Goal: Complete application form

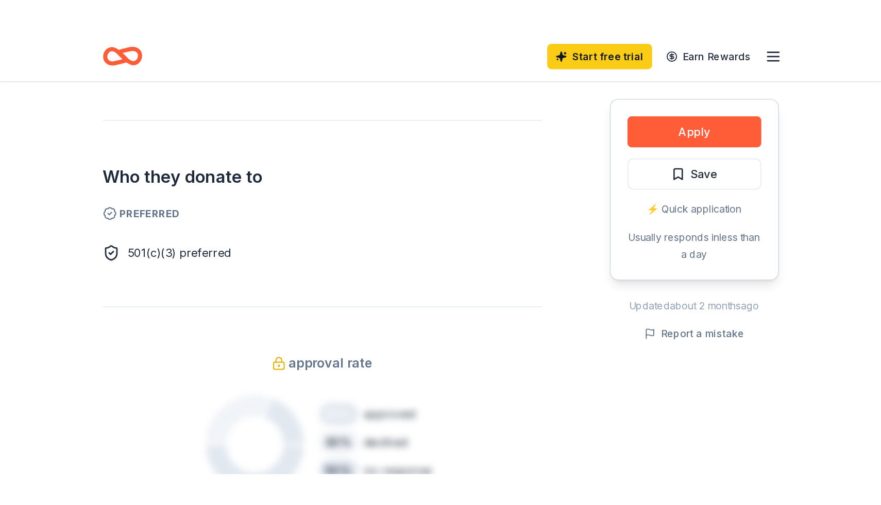
scroll to position [572, 0]
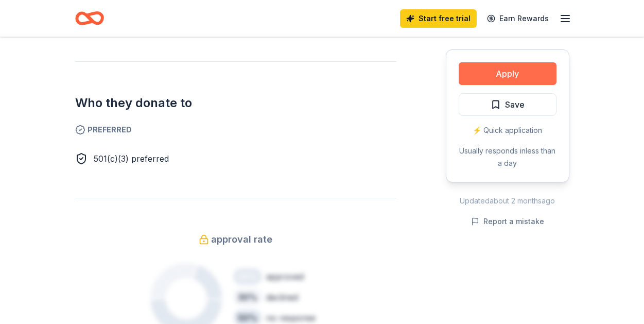
click at [487, 85] on button "Apply" at bounding box center [508, 73] width 98 height 23
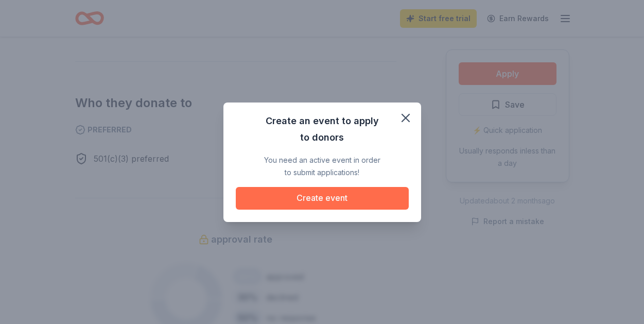
click at [336, 210] on button "Create event" at bounding box center [322, 198] width 173 height 23
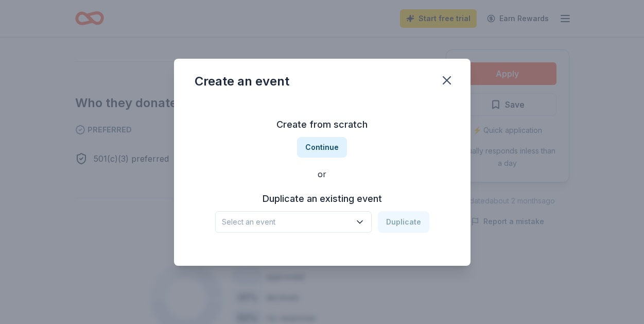
click at [222, 228] on span "Select an event" at bounding box center [286, 222] width 129 height 12
click at [248, 228] on div "Scholarship Benefit" at bounding box center [286, 222] width 129 height 12
click at [249, 228] on div "Scholarship Benefit" at bounding box center [286, 222] width 129 height 12
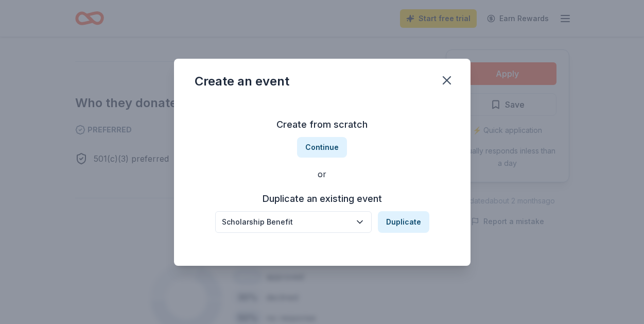
click at [291, 228] on div "Scholarship Benefit" at bounding box center [286, 222] width 129 height 12
click at [365, 227] on icon "button" at bounding box center [360, 222] width 10 height 10
click at [323, 144] on button "Continue" at bounding box center [322, 147] width 50 height 21
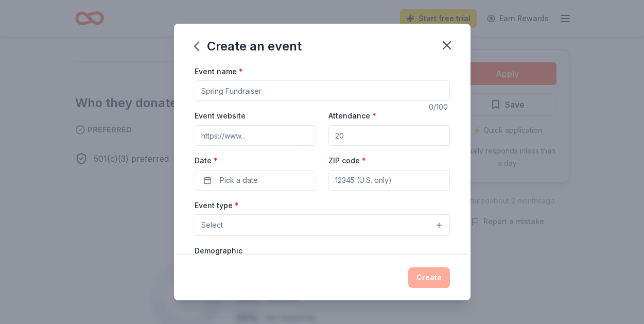
click at [253, 101] on input "Event name *" at bounding box center [323, 90] width 256 height 21
type input "Spring Fundraiser Scholarships and [PERSON_NAME] Children"
click at [361, 146] on input "Attendance *" at bounding box center [390, 135] width 122 height 21
type input "100"
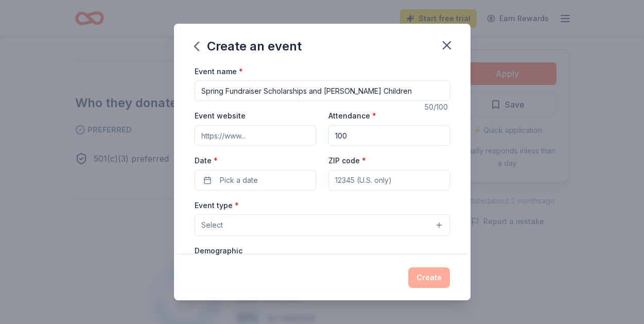
click at [265, 146] on input "Event website" at bounding box center [256, 135] width 122 height 21
click at [254, 191] on button "Pick a date" at bounding box center [256, 180] width 122 height 21
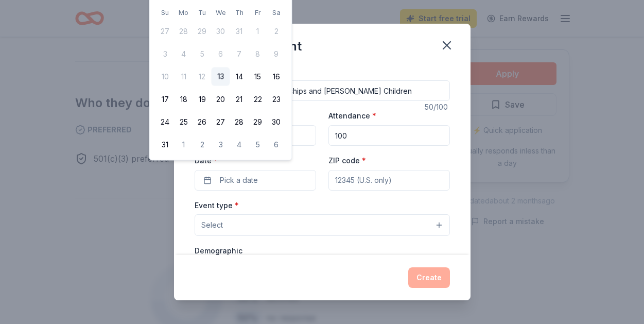
click at [406, 79] on div "Event name * Spring Fundraiser Scholarships and [PERSON_NAME] Children" at bounding box center [323, 83] width 256 height 37
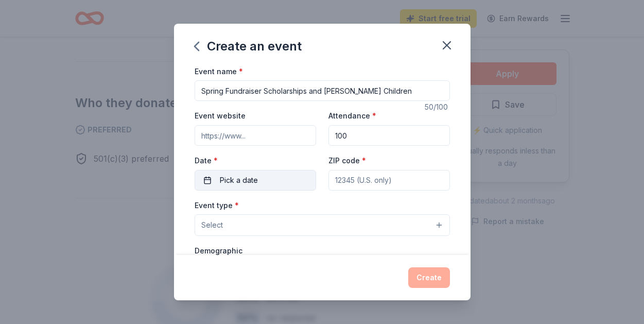
click at [268, 191] on button "Pick a date" at bounding box center [256, 180] width 122 height 21
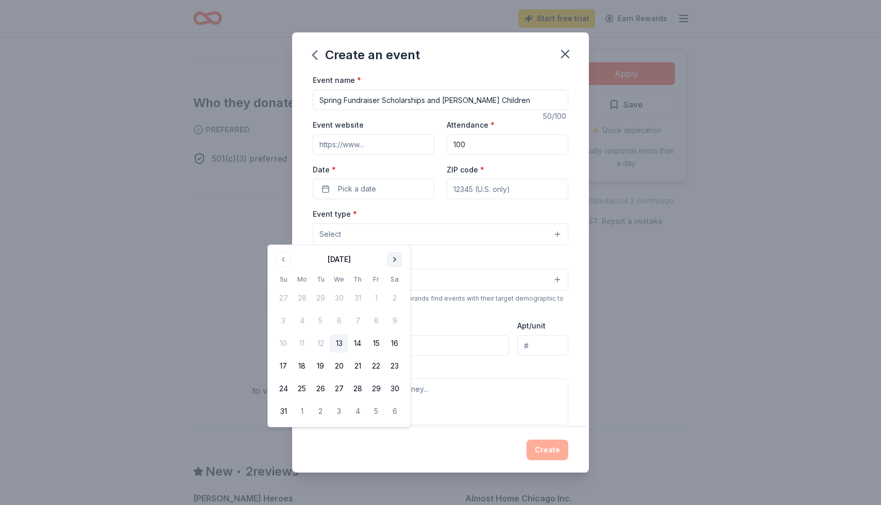
click at [402, 262] on button "Go to next month" at bounding box center [394, 259] width 14 height 14
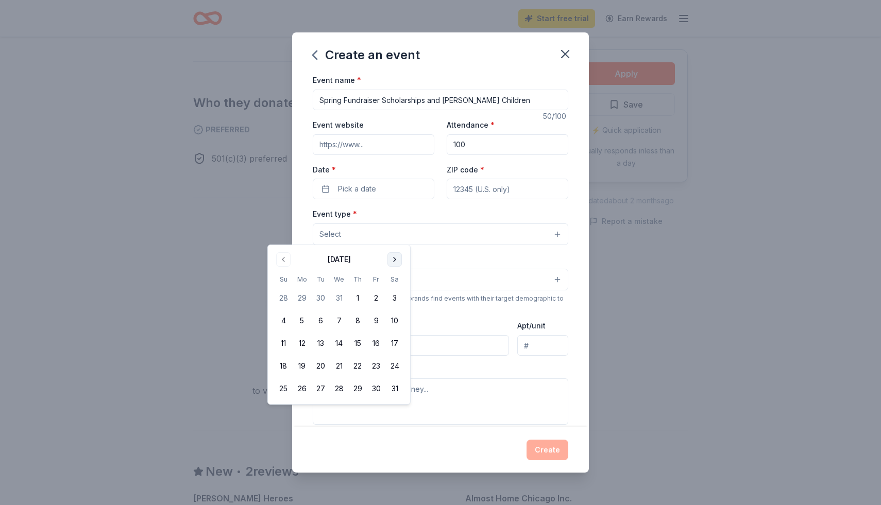
click at [402, 262] on button "Go to next month" at bounding box center [394, 259] width 14 height 14
click at [404, 324] on button "28" at bounding box center [394, 366] width 19 height 19
click at [550, 199] on input "ZIP code *" at bounding box center [508, 189] width 122 height 21
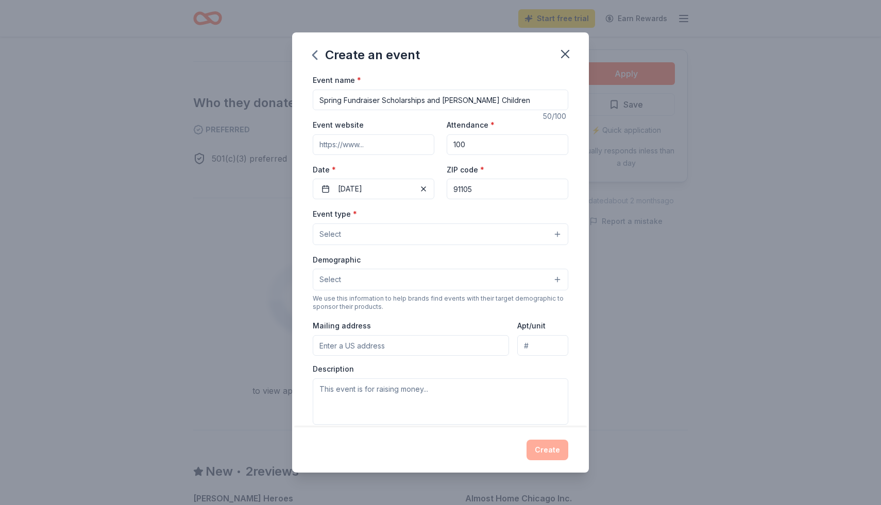
type input "91105"
click at [456, 291] on button "Select" at bounding box center [441, 280] width 256 height 22
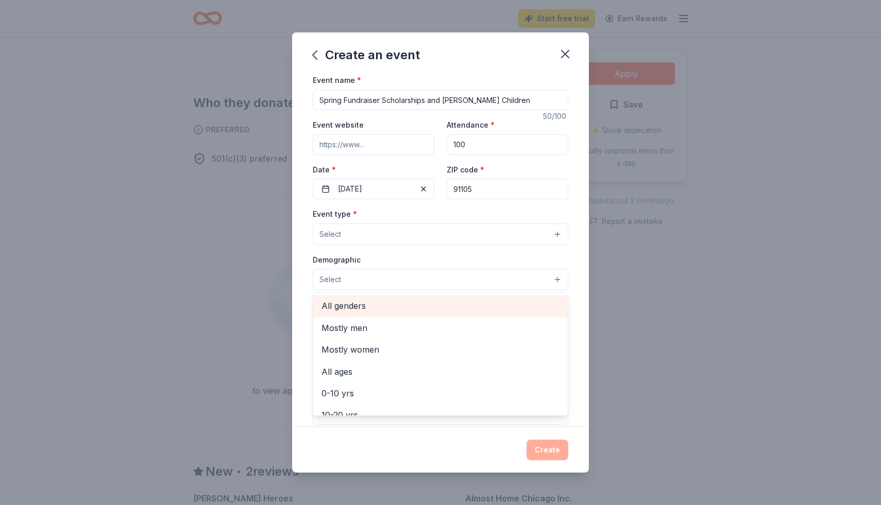
click at [330, 313] on span "All genders" at bounding box center [440, 305] width 238 height 13
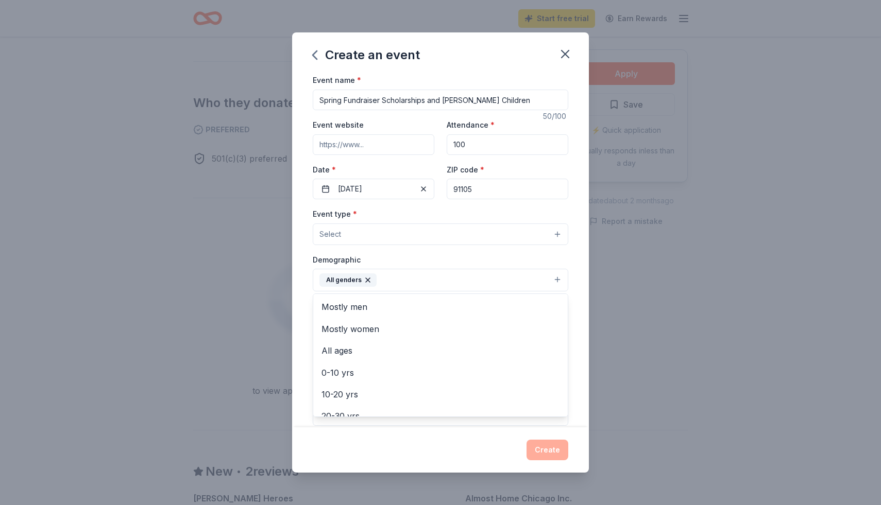
click at [362, 174] on div "Event name * Spring Fundraiser Scholarships and [PERSON_NAME] Children 50 /100 …" at bounding box center [441, 312] width 256 height 477
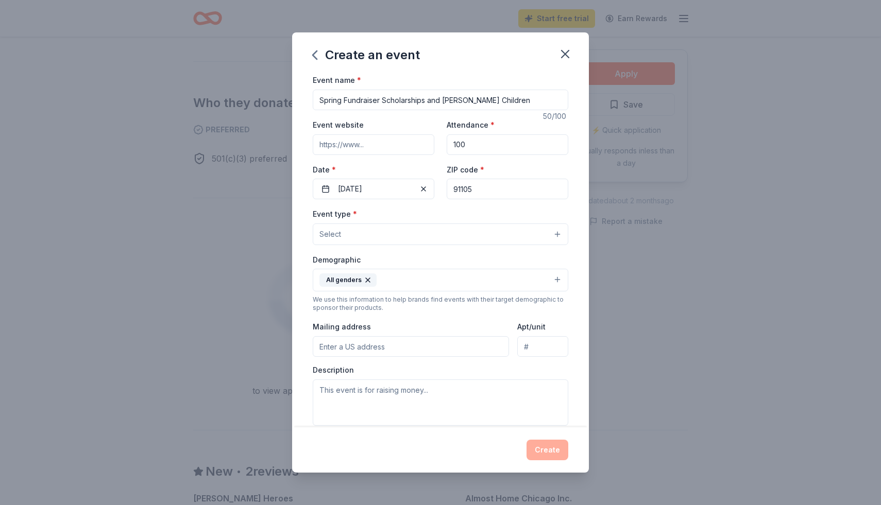
click at [361, 155] on input "Event website" at bounding box center [374, 144] width 122 height 21
paste input "[URL][DOMAIN_NAME]"
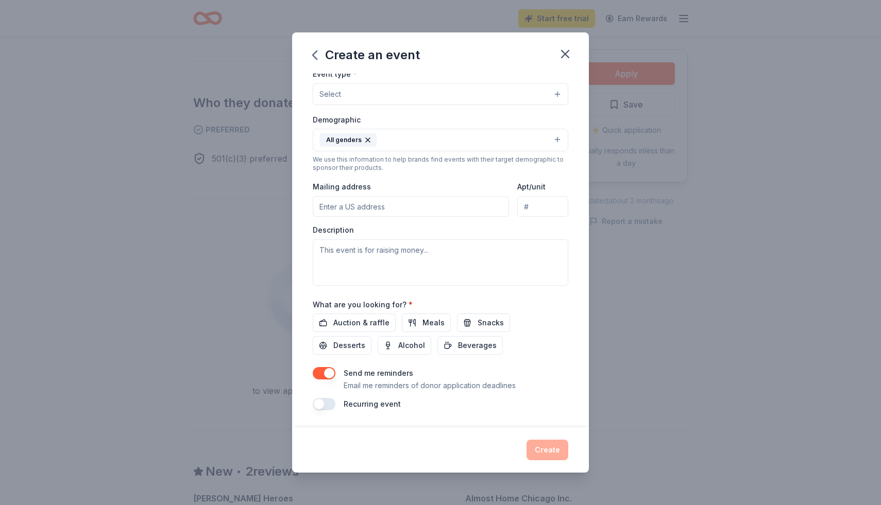
scroll to position [198, 0]
type input "[URL][DOMAIN_NAME]"
click at [314, 217] on input "Mailing address" at bounding box center [411, 206] width 196 height 21
type input "[STREET_ADDRESS]"
click at [325, 283] on textarea at bounding box center [441, 263] width 256 height 46
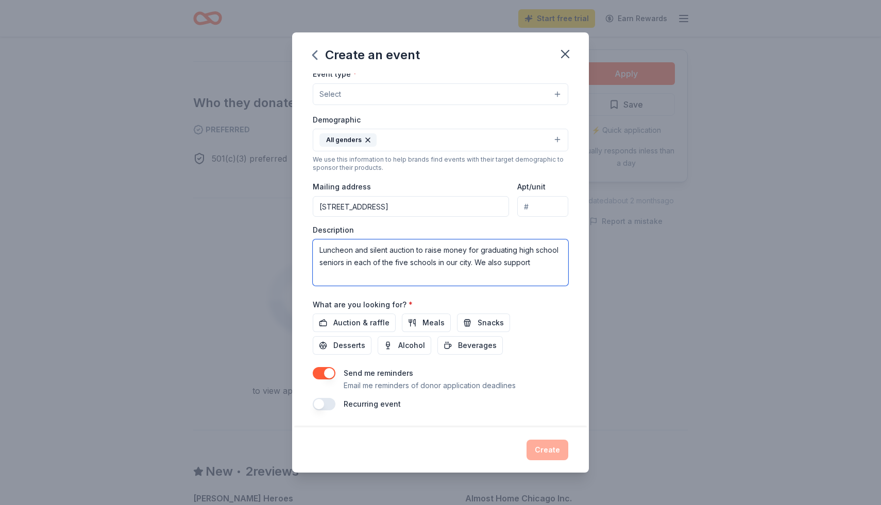
scroll to position [0, 0]
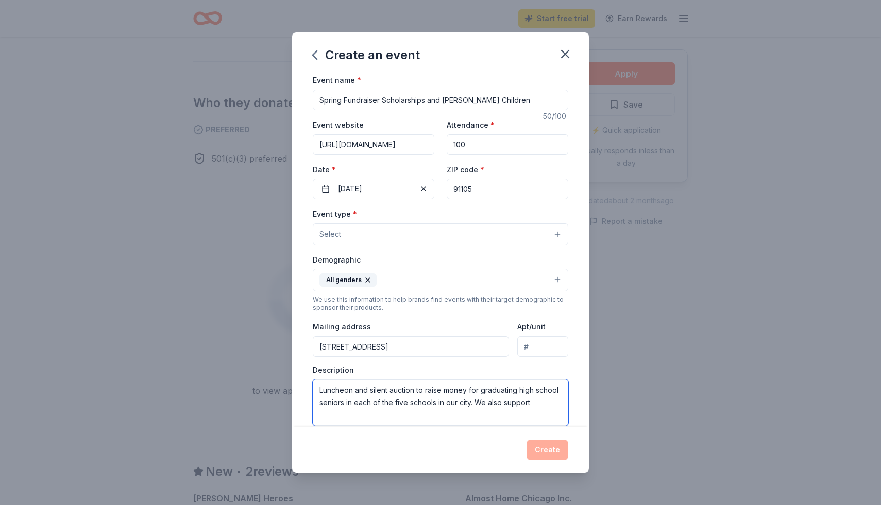
type textarea "Luncheon and silent auction to raise money for graduating high school seniors i…"
click at [443, 110] on input "Spring Fundraiser Scholarships and [PERSON_NAME] Children" at bounding box center [441, 100] width 256 height 21
click at [511, 110] on input "Spring Fundraiser Scholarships, [PERSON_NAME] Children and Homeless and at risk…" at bounding box center [441, 100] width 256 height 21
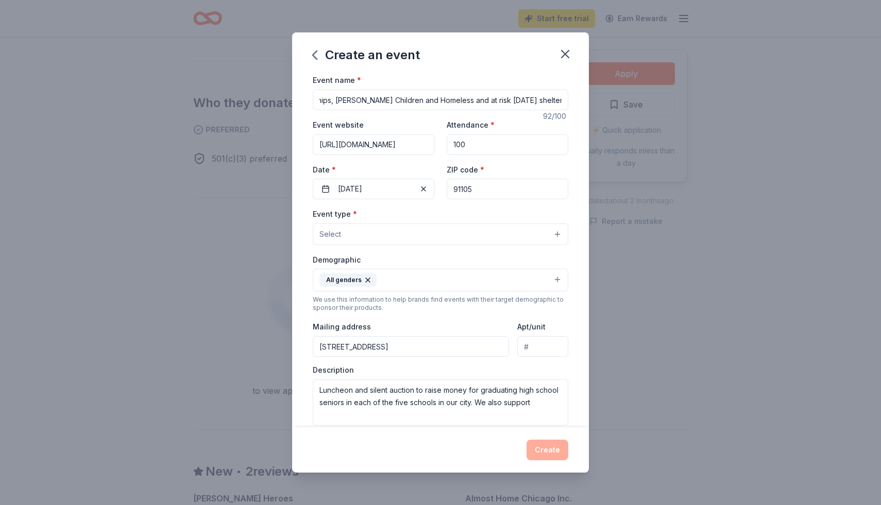
click at [424, 110] on input "Spring Fundraiser Scholarships, [PERSON_NAME] Children and Homeless and at risk…" at bounding box center [441, 100] width 256 height 21
click at [367, 110] on input "Spring Fundraiser Scholarships, [PERSON_NAME] Children and homeless and at risk…" at bounding box center [441, 100] width 256 height 21
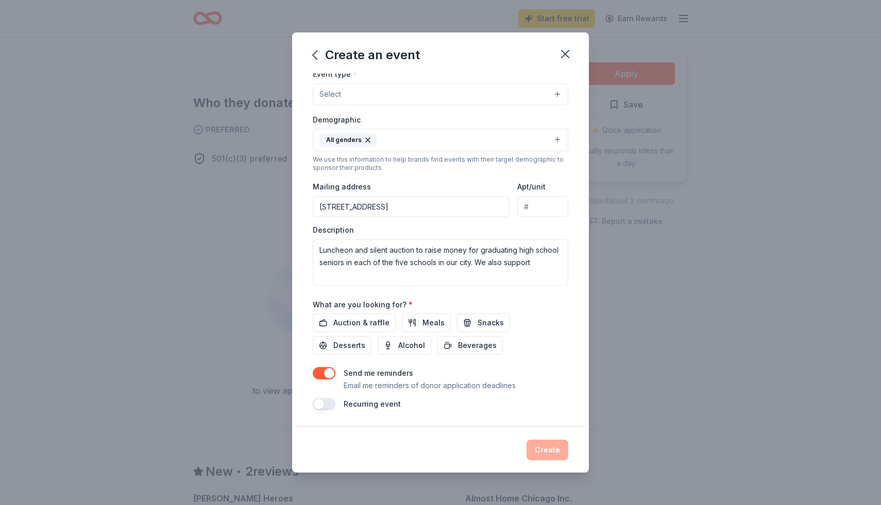
scroll to position [286, 0]
type input "Spring Fundraiser for scholarships, [PERSON_NAME] children and a [DATE] shelter"
click at [485, 240] on textarea "Luncheon and silent auction to raise money for graduating high school seniors i…" at bounding box center [441, 263] width 256 height 46
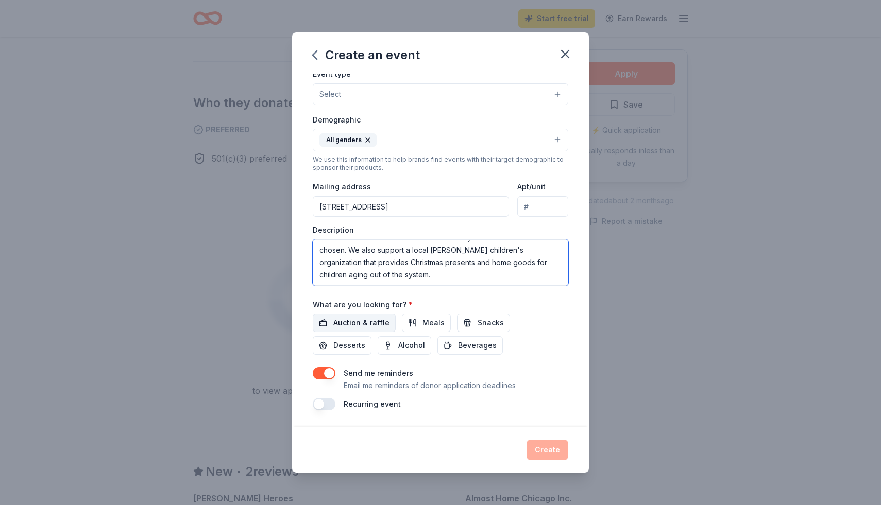
type textarea "Luncheon and silent auction to raise money for graduating high school seniors i…"
click at [348, 324] on span "Auction & raffle" at bounding box center [361, 323] width 56 height 12
click at [424, 324] on span "Meals" at bounding box center [433, 323] width 22 height 12
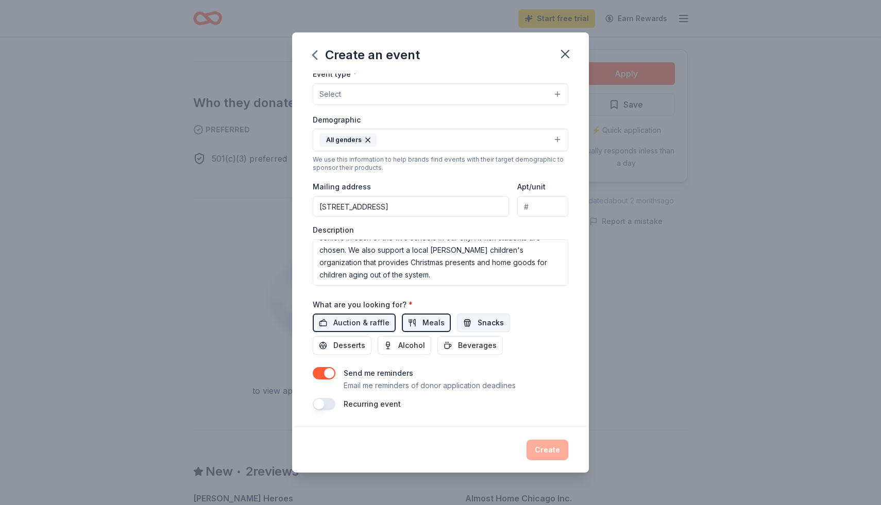
click at [492, 324] on span "Snacks" at bounding box center [491, 323] width 26 height 12
click at [365, 324] on span "Desserts" at bounding box center [349, 345] width 32 height 12
click at [398, 324] on span "Alcohol" at bounding box center [411, 345] width 27 height 12
click at [458, 324] on span "Beverages" at bounding box center [477, 345] width 39 height 12
click at [568, 324] on div "Create" at bounding box center [441, 450] width 256 height 21
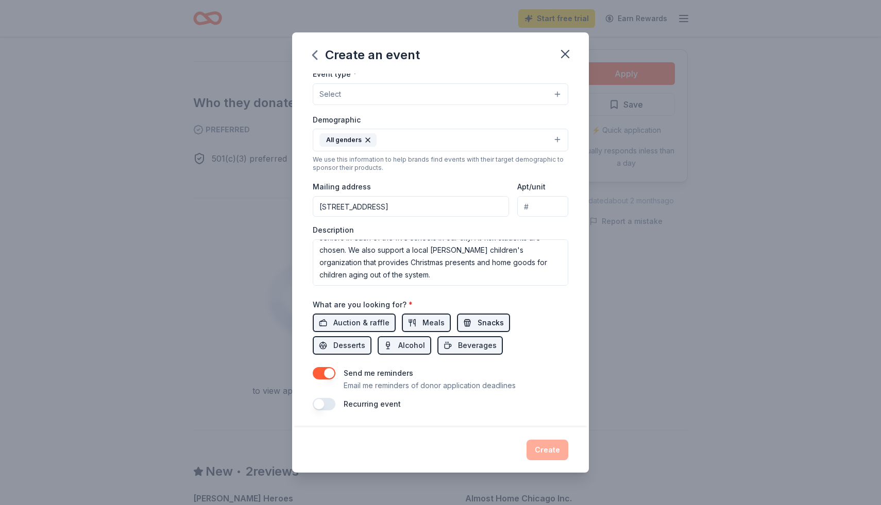
click at [488, 317] on span "Snacks" at bounding box center [491, 323] width 26 height 12
click at [313, 324] on button "button" at bounding box center [324, 404] width 23 height 12
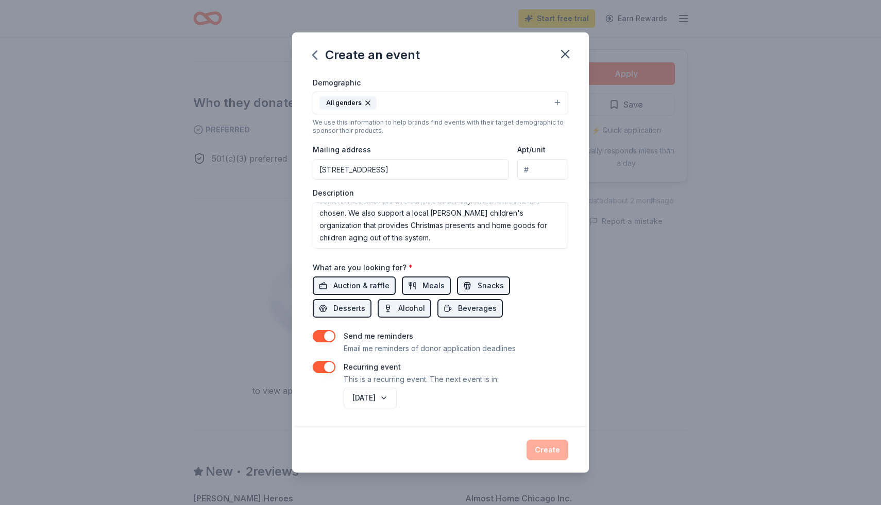
click at [313, 324] on button "button" at bounding box center [324, 367] width 23 height 12
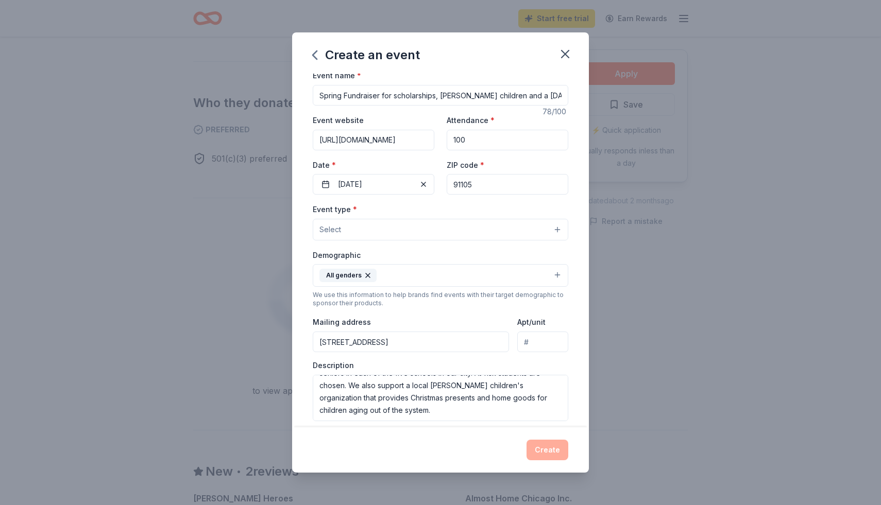
click at [323, 106] on input "Spring Fundraiser for scholarships, [PERSON_NAME] children and a [DATE] shelter" at bounding box center [441, 95] width 256 height 21
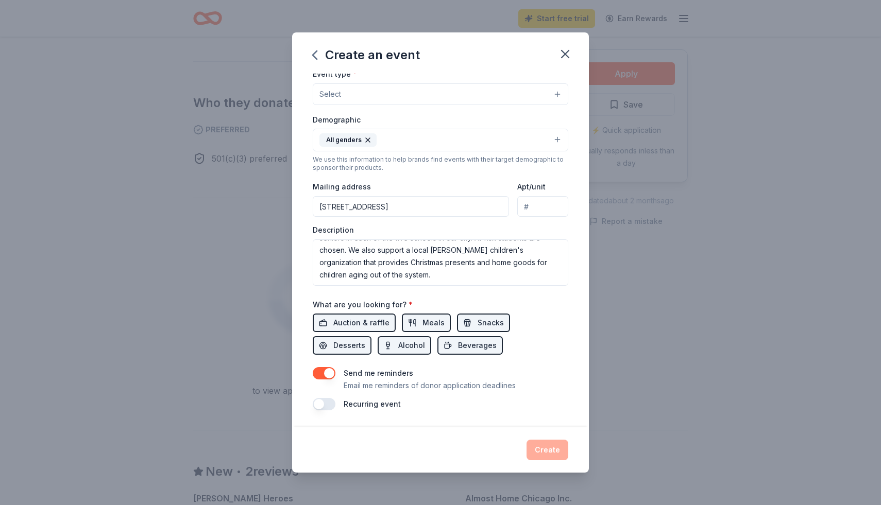
type input "Annual fundraiser for scholarships, [PERSON_NAME] children and a [DATE] shelter"
click at [568, 324] on div "Create" at bounding box center [441, 450] width 256 height 21
click at [437, 324] on button "Beverages" at bounding box center [469, 345] width 65 height 19
click at [398, 324] on span "Alcohol" at bounding box center [411, 345] width 27 height 12
click at [365, 324] on span "Desserts" at bounding box center [349, 345] width 32 height 12
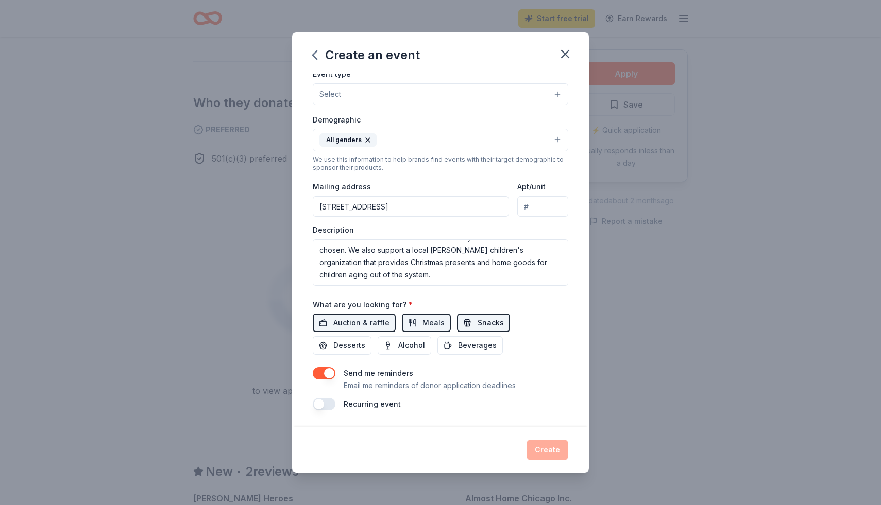
click at [504, 317] on span "Snacks" at bounding box center [491, 323] width 26 height 12
click at [405, 314] on button "Meals" at bounding box center [426, 323] width 49 height 19
click at [340, 317] on span "Auction & raffle" at bounding box center [361, 323] width 56 height 12
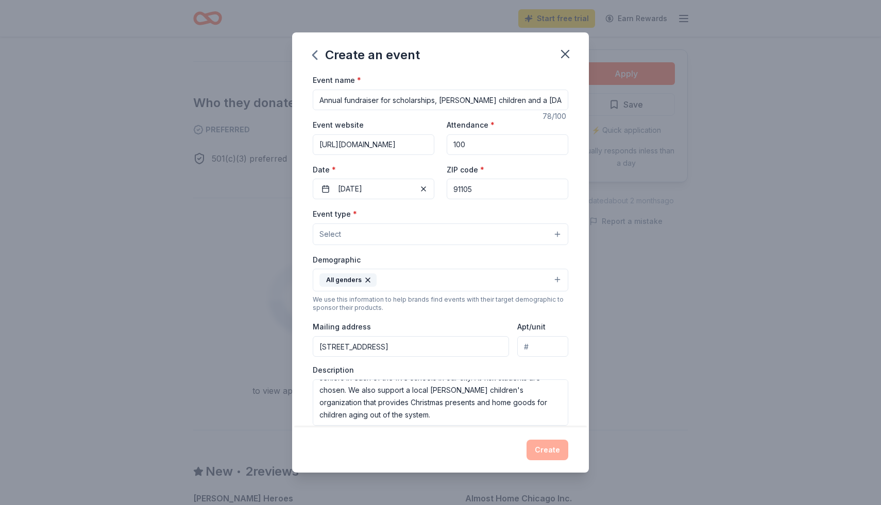
click at [568, 245] on button "Select" at bounding box center [441, 235] width 256 height 22
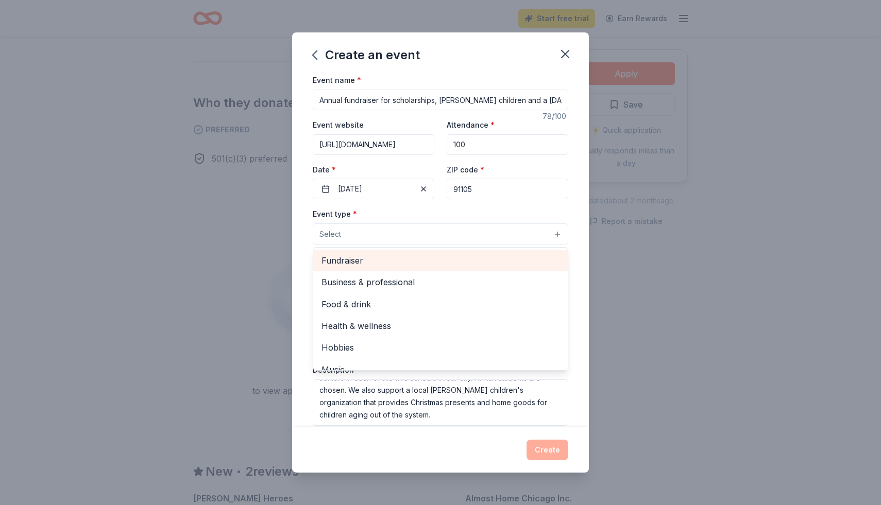
click at [342, 267] on span "Fundraiser" at bounding box center [440, 260] width 238 height 13
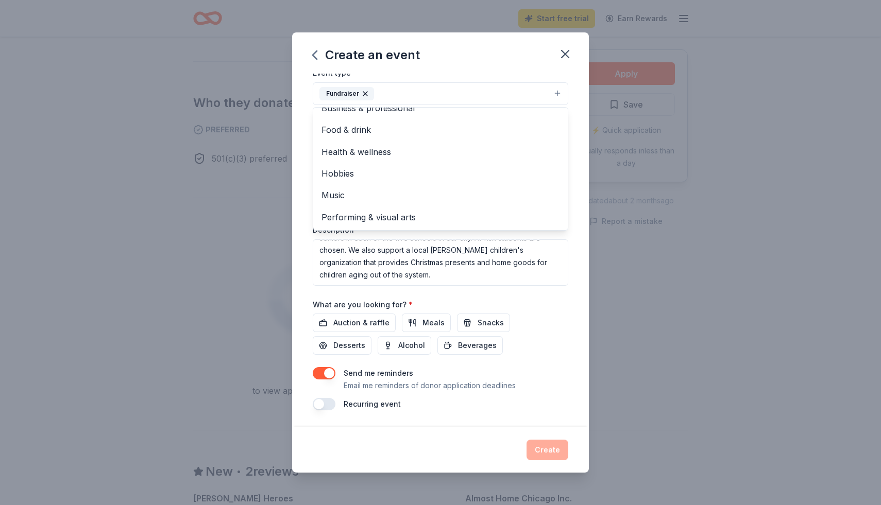
scroll to position [263, 0]
click at [313, 308] on div "Event name * Annual fundraiser for scholarships, [PERSON_NAME] children and a […" at bounding box center [441, 172] width 256 height 478
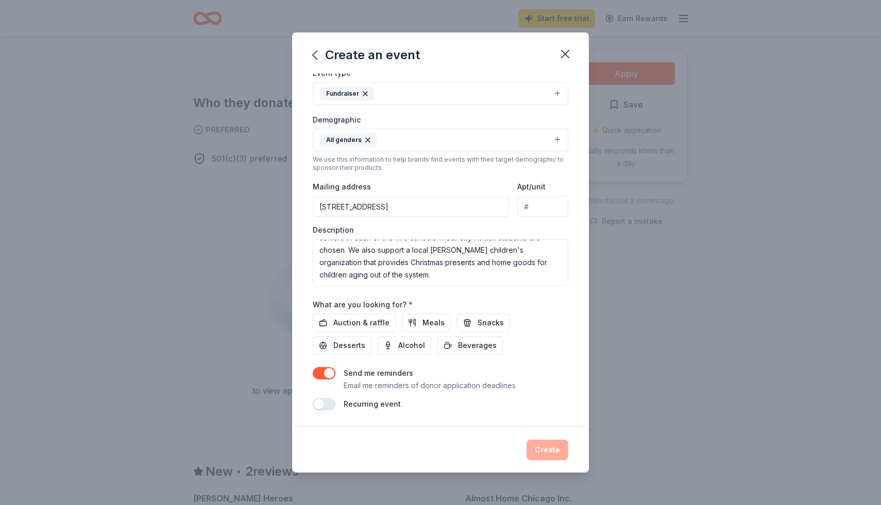
scroll to position [283, 0]
click at [359, 317] on span "Auction & raffle" at bounding box center [361, 323] width 56 height 12
click at [422, 317] on span "Meals" at bounding box center [433, 323] width 22 height 12
click at [492, 317] on span "Snacks" at bounding box center [491, 323] width 26 height 12
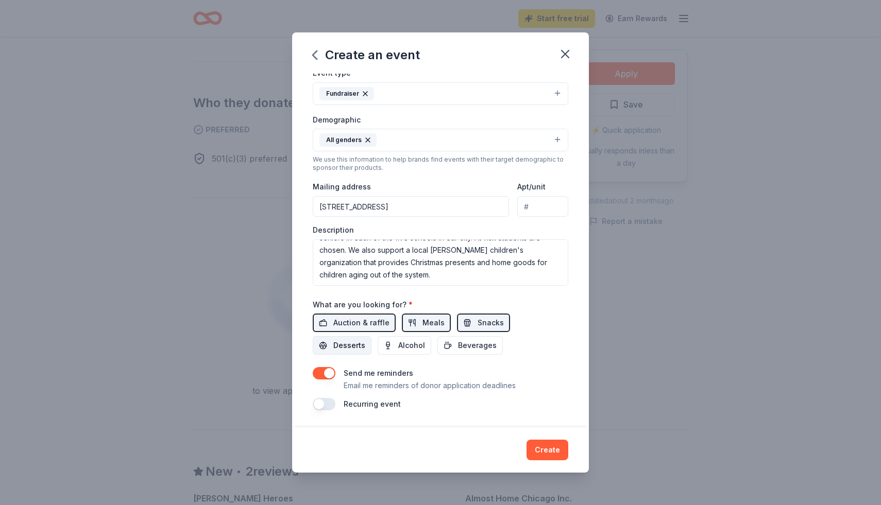
click at [365, 324] on span "Desserts" at bounding box center [349, 345] width 32 height 12
click at [398, 324] on span "Alcohol" at bounding box center [411, 345] width 27 height 12
click at [568, 324] on button "Create" at bounding box center [547, 450] width 42 height 21
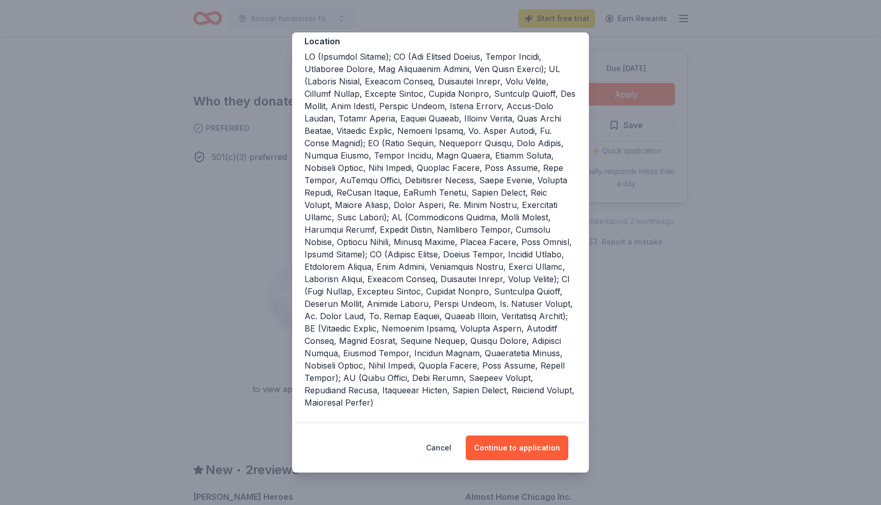
scroll to position [172, 0]
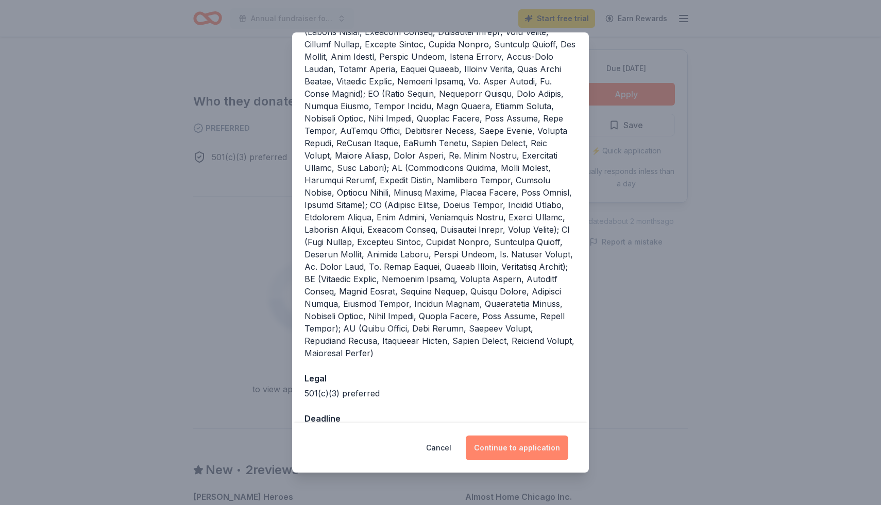
click at [518, 324] on button "Continue to application" at bounding box center [517, 448] width 103 height 25
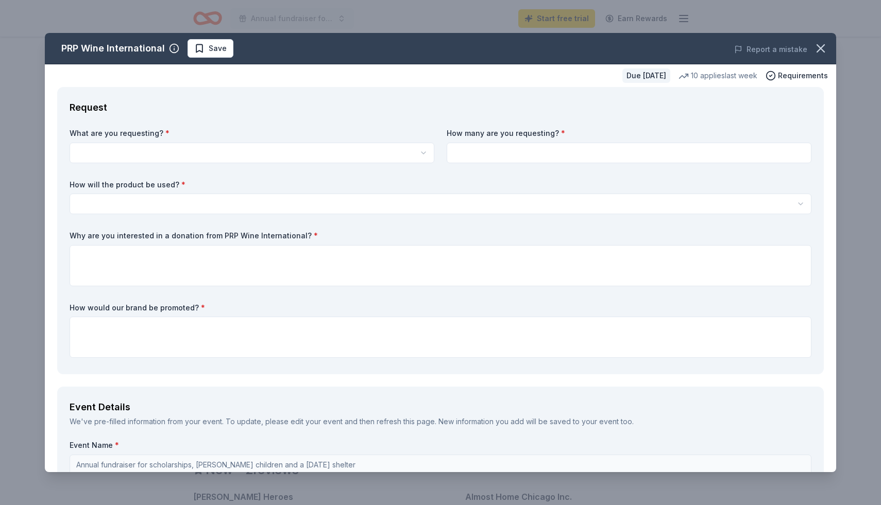
scroll to position [0, 0]
click at [135, 186] on html "Annual fundraiser for scholarships, [PERSON_NAME] children and a [DATE] shelter…" at bounding box center [440, 252] width 881 height 505
select select "Two in-home wine sampling gift certificates"
click at [473, 163] on input at bounding box center [629, 153] width 365 height 21
type input "2"
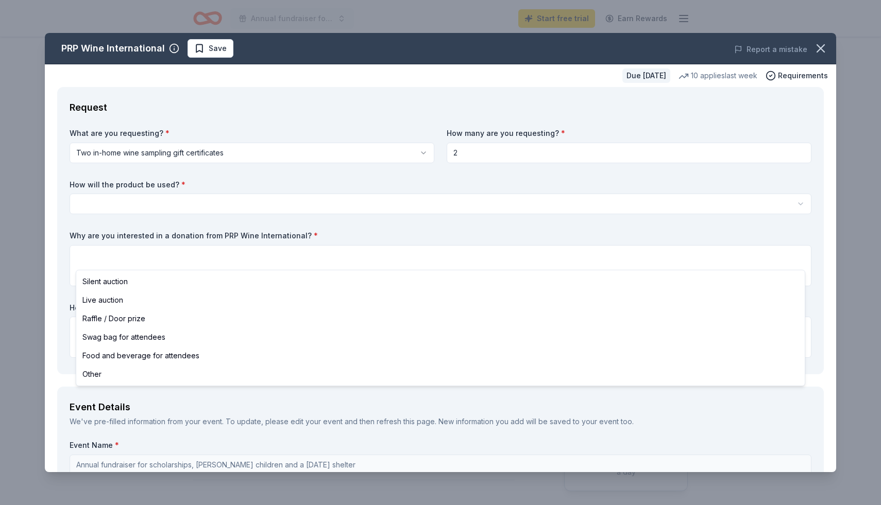
click at [258, 249] on html "Annual fundraiser for scholarships, [PERSON_NAME] children and a [DATE] shelter…" at bounding box center [440, 252] width 881 height 505
select select "silentAuction"
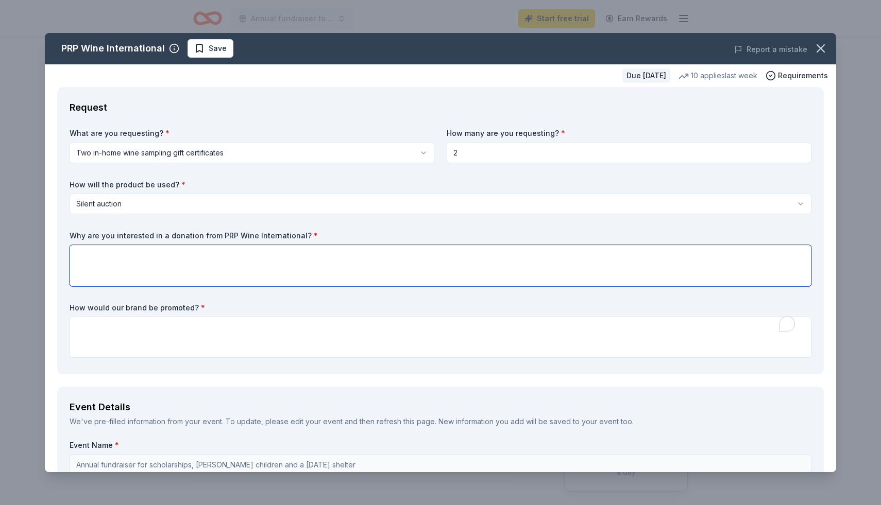
click at [116, 286] on textarea "To enrich screen reader interactions, please activate Accessibility in Grammarl…" at bounding box center [441, 265] width 742 height 41
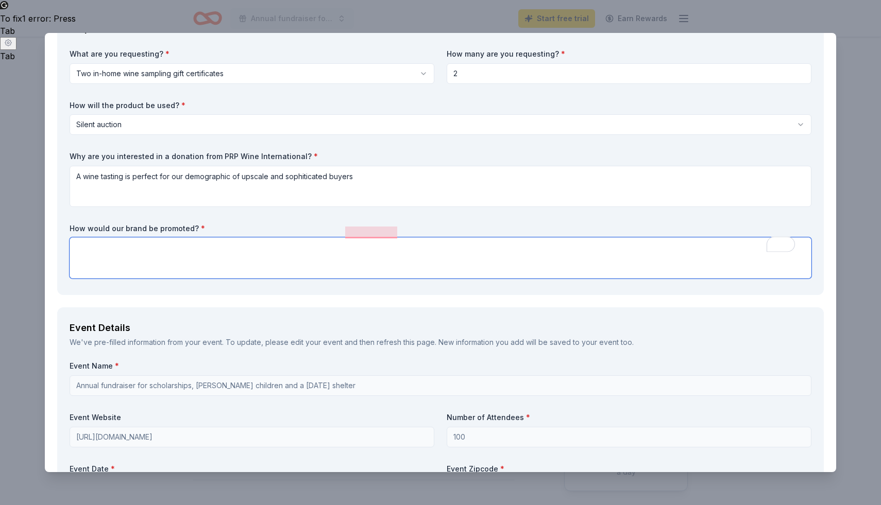
click at [106, 279] on textarea at bounding box center [441, 257] width 742 height 41
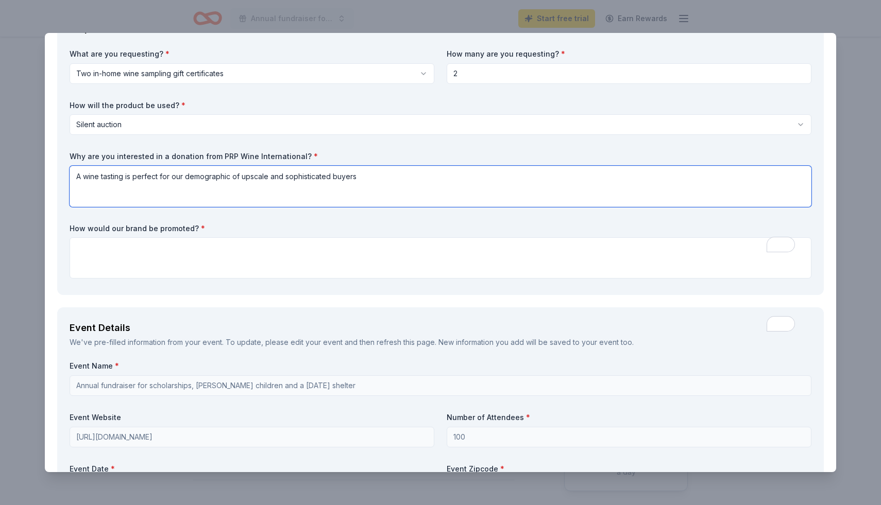
type textarea "A wine tasting is perfect for our demographic of upscale and sophisticated buye…"
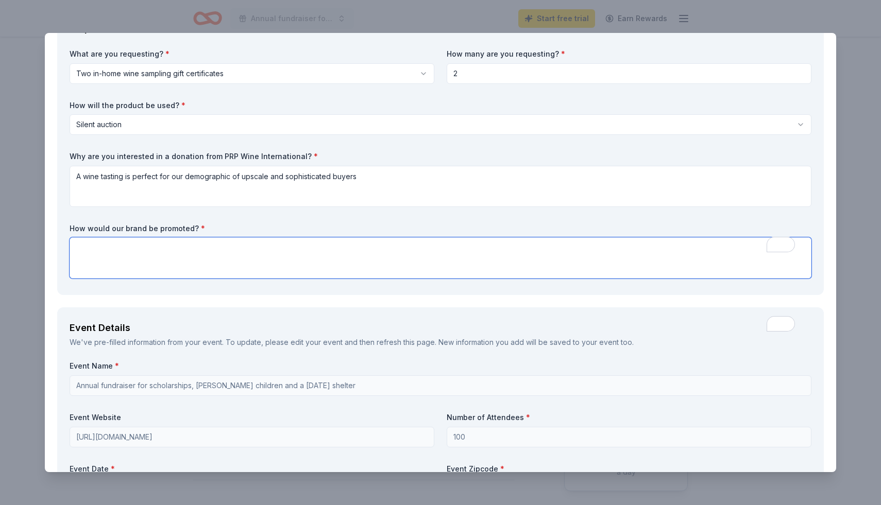
click at [108, 279] on textarea "To enrich screen reader interactions, please activate Accessibility in Grammarl…" at bounding box center [441, 257] width 742 height 41
click at [178, 279] on textarea "Local newspaper and numerous email notifications to" at bounding box center [441, 257] width 742 height 41
click at [329, 279] on textarea "Local newspaper, Instagram, and email notifications to" at bounding box center [441, 257] width 742 height 41
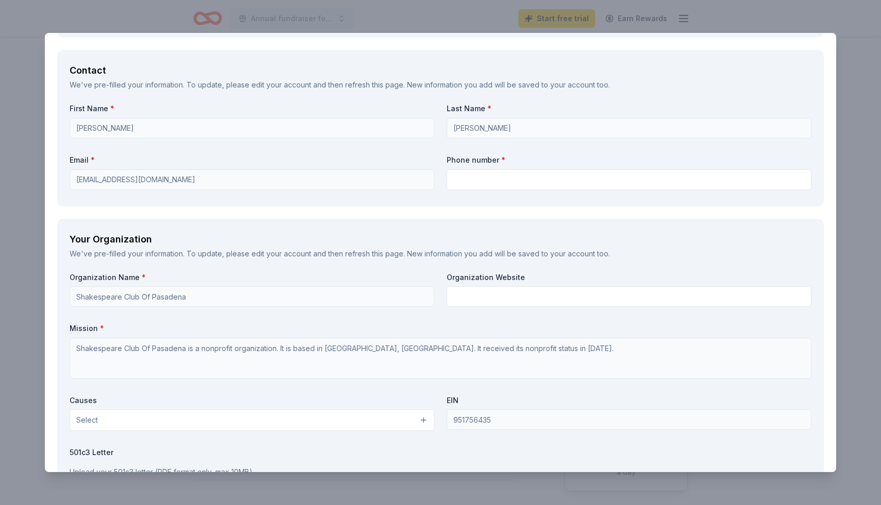
scroll to position [720, 0]
type textarea "Local newspaper, Instagram, and email notifications to guests who have RSVP'd"
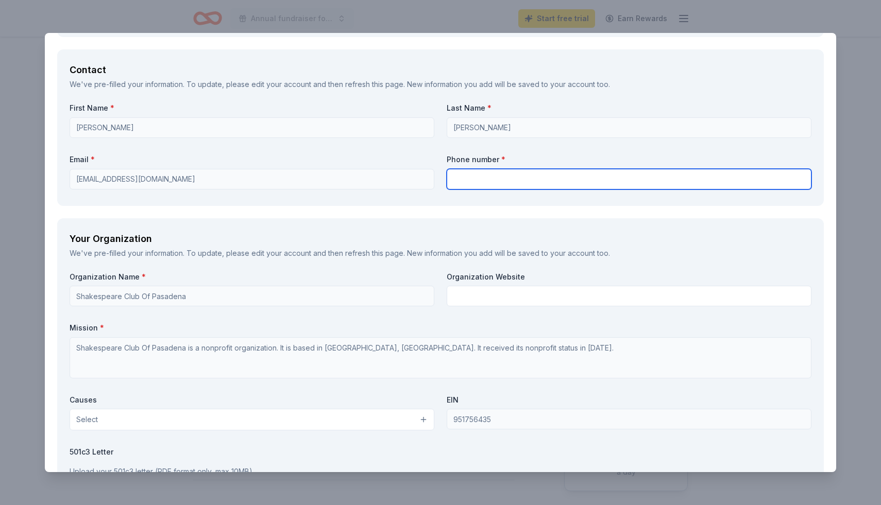
click at [469, 190] on input "text" at bounding box center [629, 179] width 365 height 21
type input "2133089193"
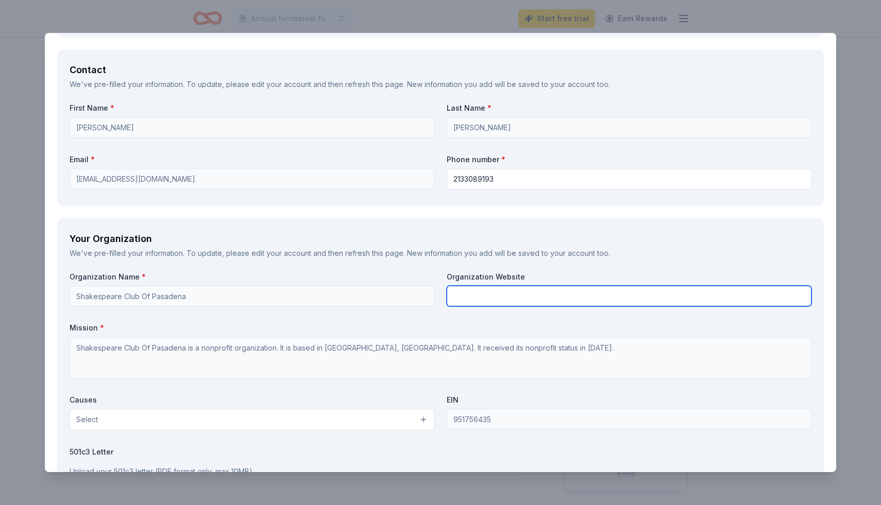
type input "[PERSON_NAME]"
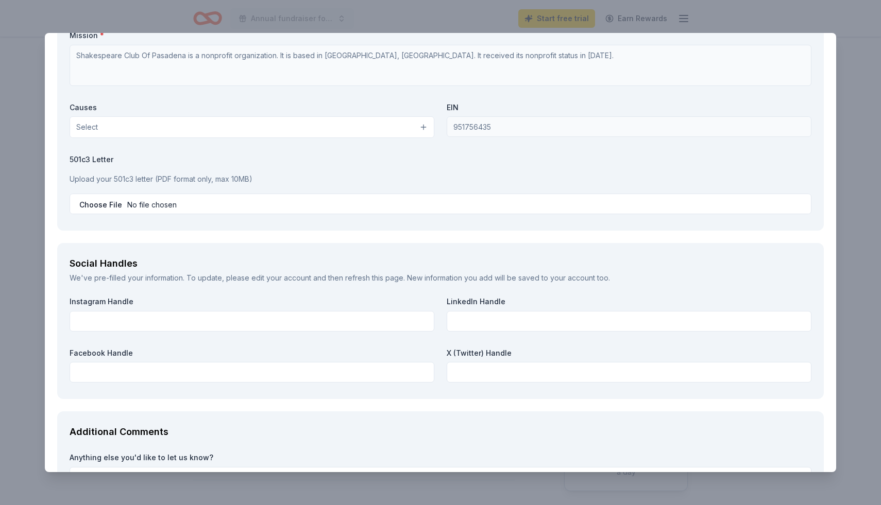
scroll to position [1015, 0]
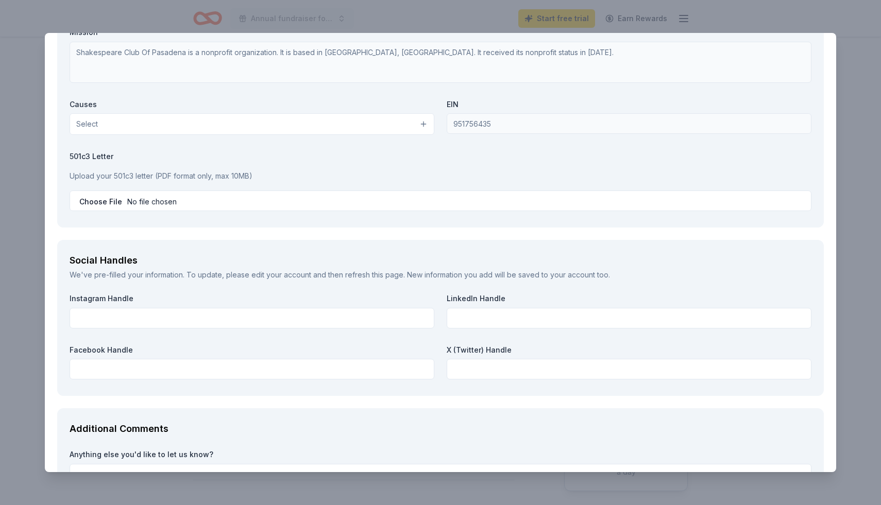
click at [403, 135] on button "Select" at bounding box center [252, 124] width 365 height 22
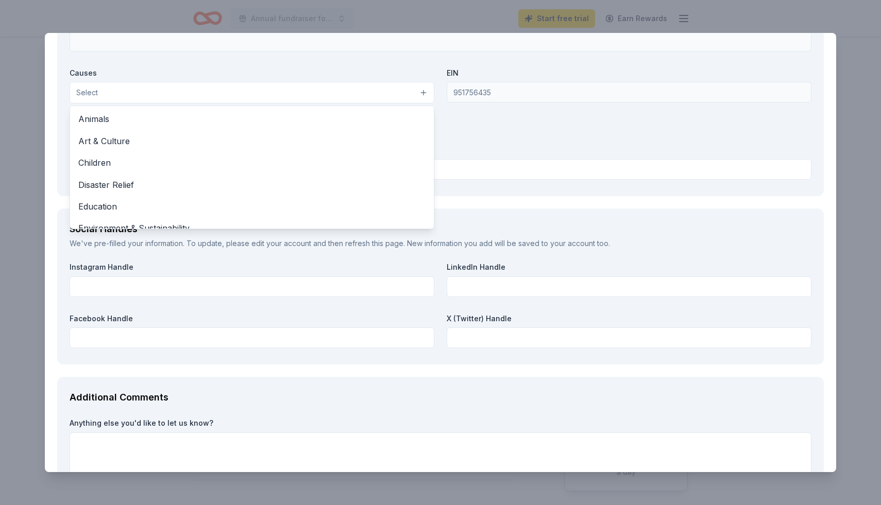
scroll to position [1047, 0]
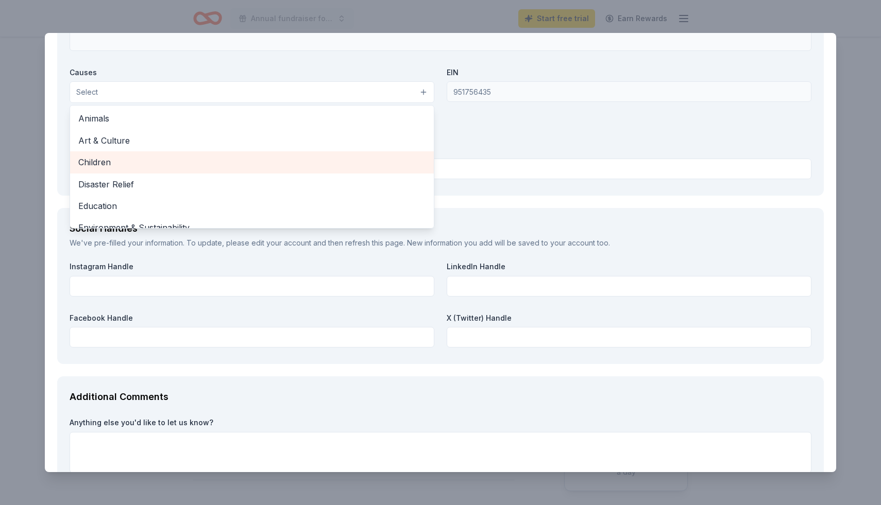
click at [346, 169] on span "Children" at bounding box center [251, 162] width 347 height 13
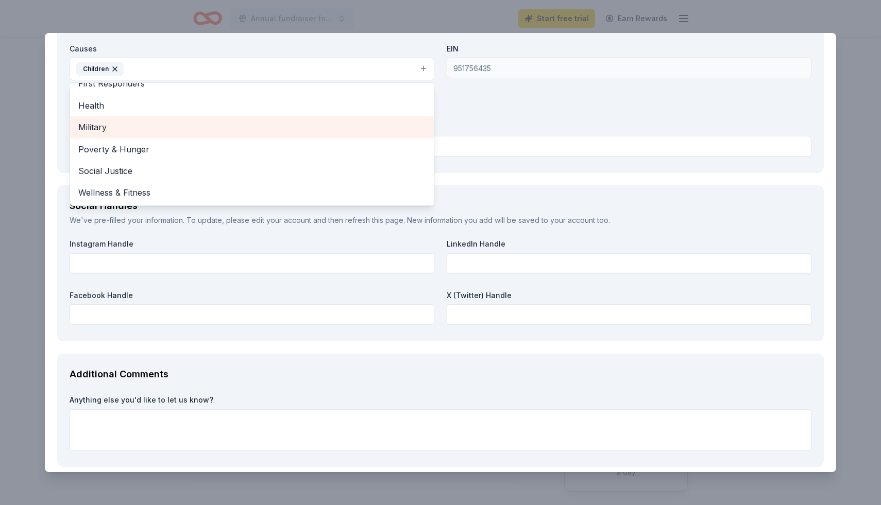
scroll to position [1072, 0]
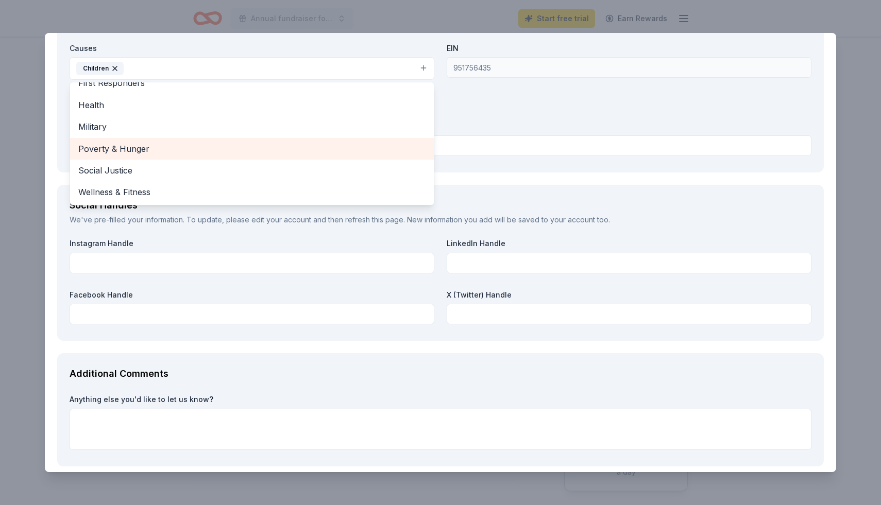
click at [330, 156] on span "Poverty & Hunger" at bounding box center [251, 148] width 347 height 13
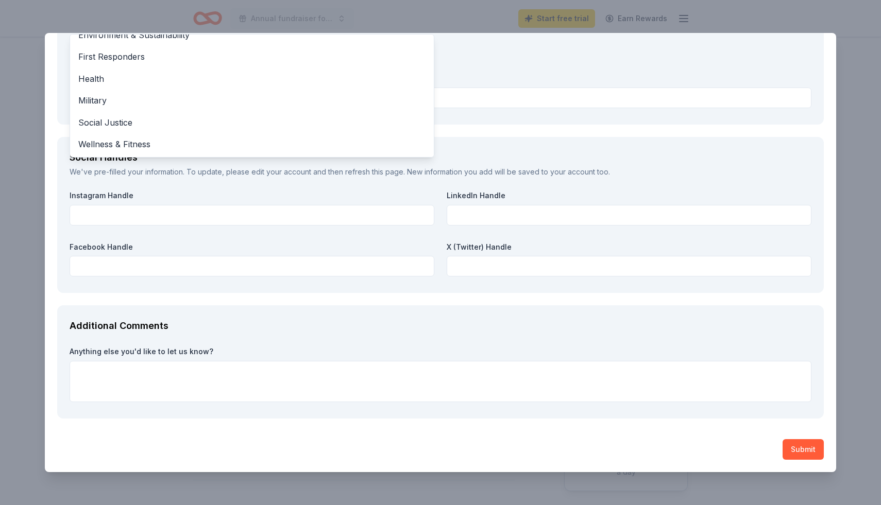
scroll to position [1180, 0]
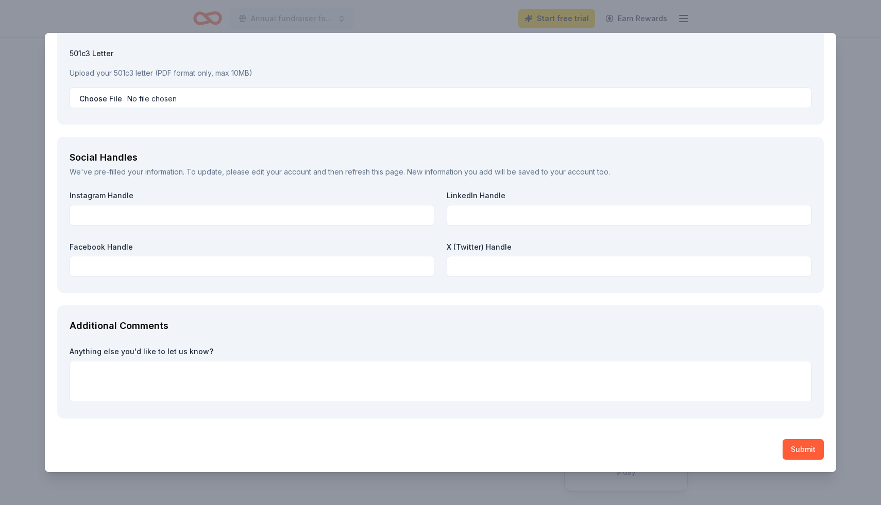
scroll to position [1321, 0]
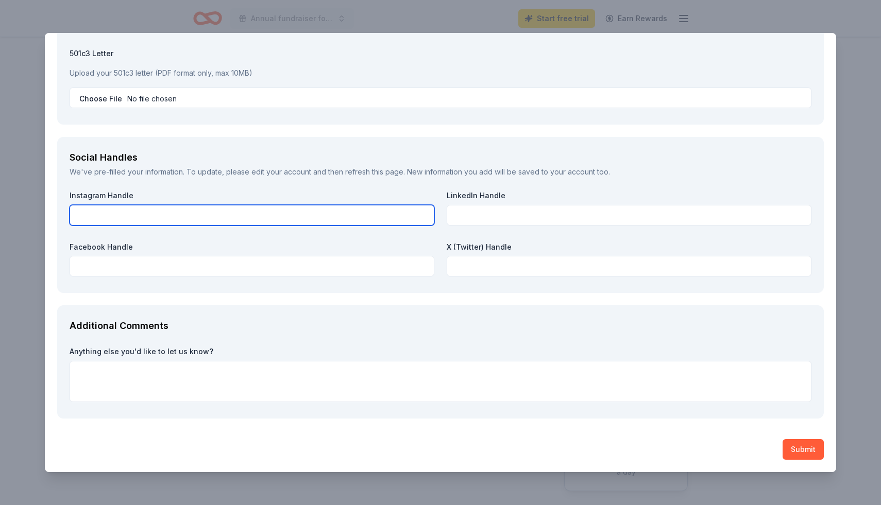
click at [338, 226] on input "text" at bounding box center [252, 215] width 365 height 21
type input "shakespeare_club_of_pasadena"
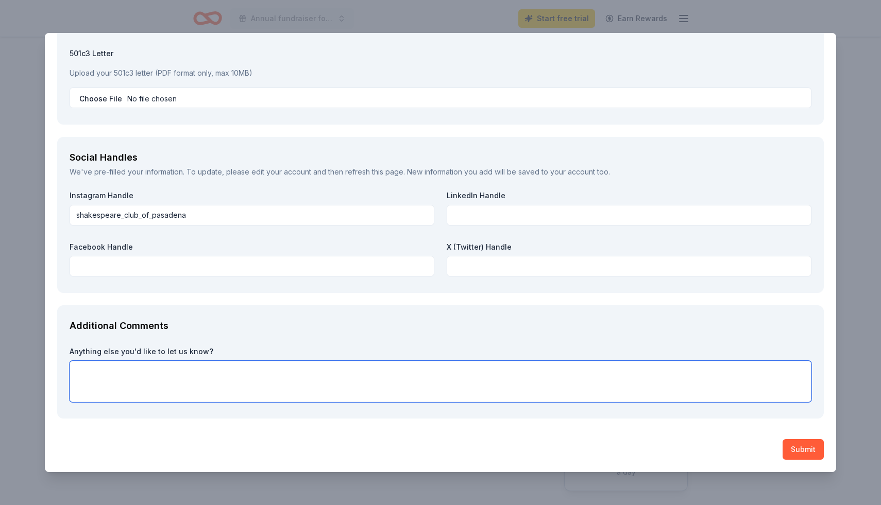
click at [93, 324] on textarea at bounding box center [441, 381] width 742 height 41
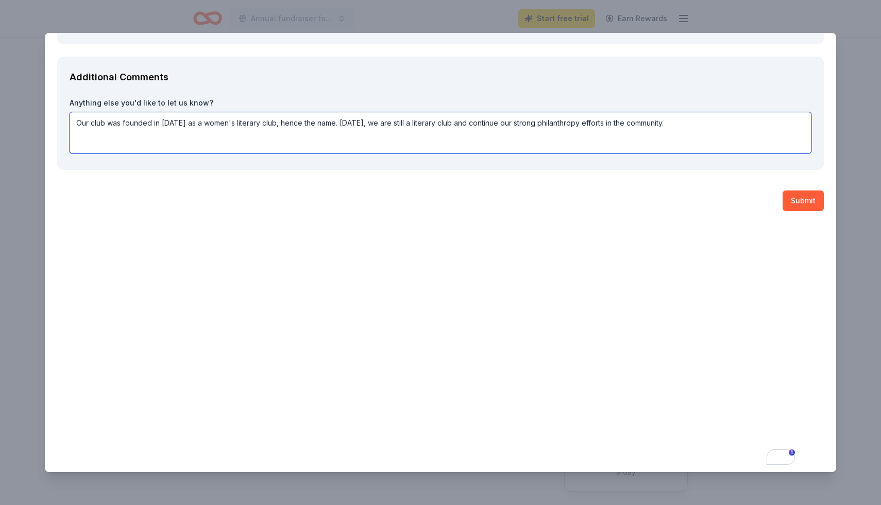
click at [150, 154] on textarea "Our club was founded in [DATE] as a women's literary club, hence the name. [DAT…" at bounding box center [441, 132] width 742 height 41
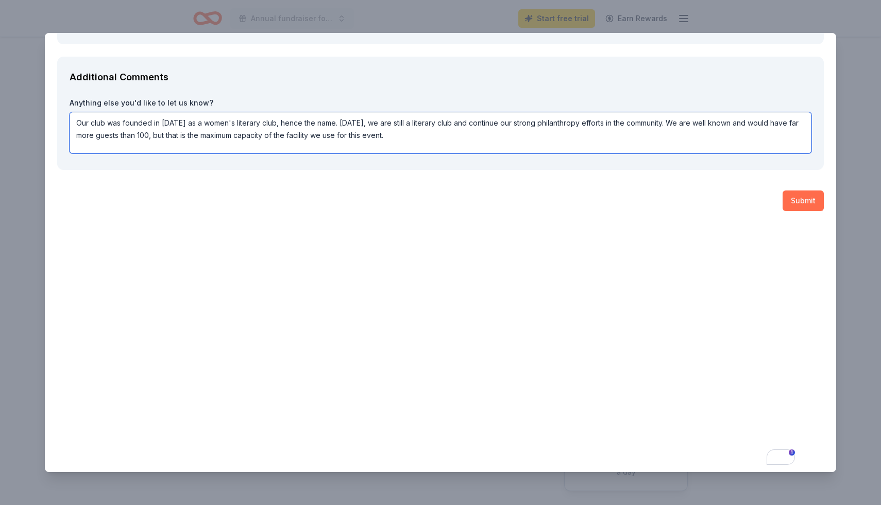
type textarea "Our club was founded in [DATE] as a women's literary club, hence the name. [DAT…"
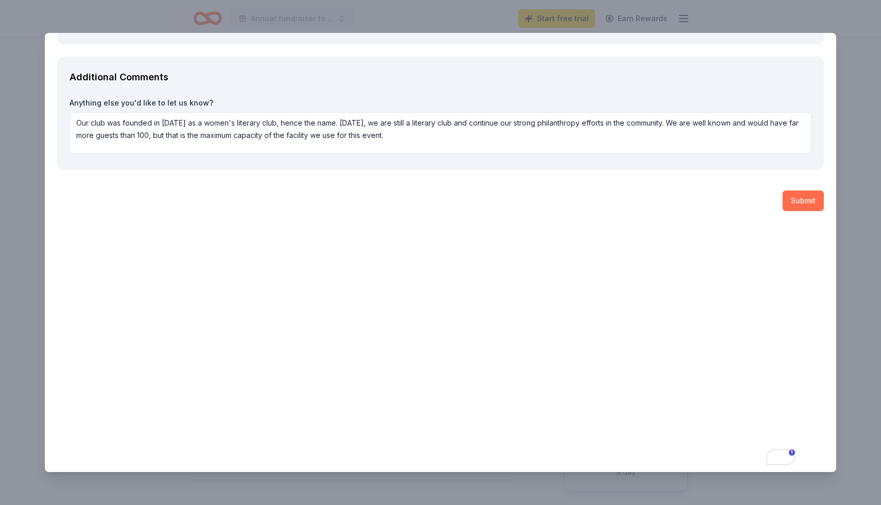
click at [644, 211] on button "Submit" at bounding box center [803, 201] width 41 height 21
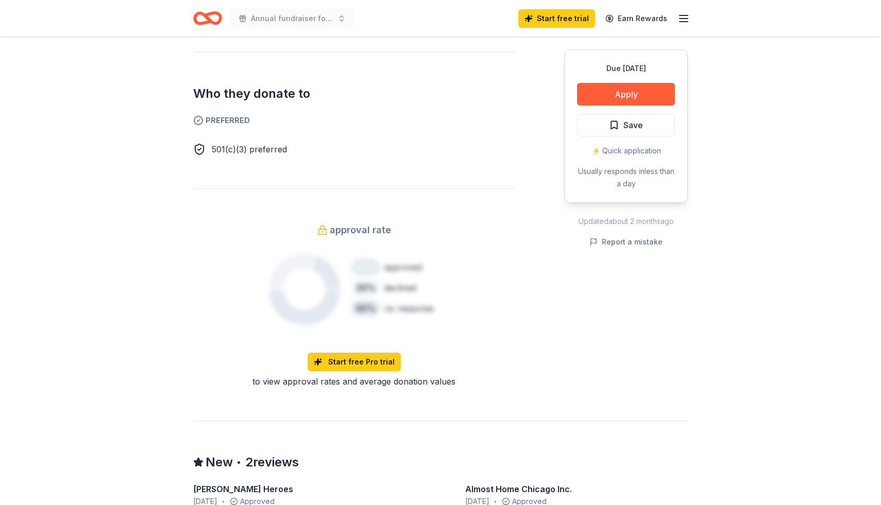
scroll to position [0, 0]
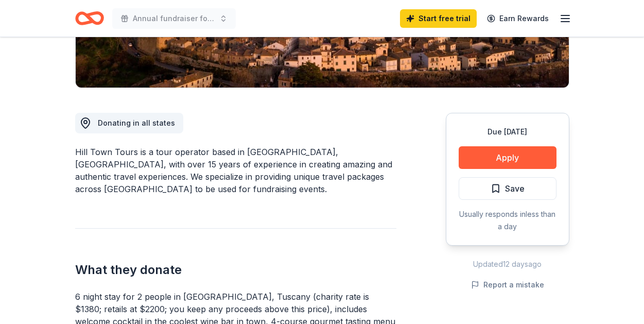
scroll to position [282, 0]
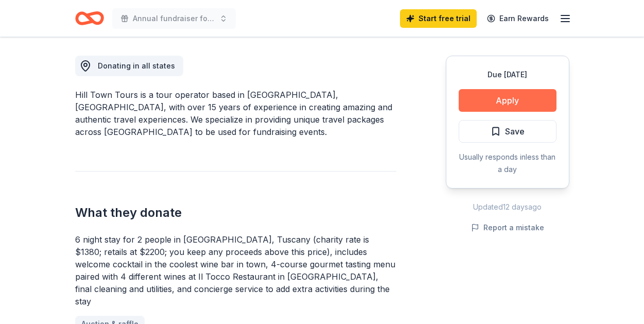
click at [505, 112] on button "Apply" at bounding box center [508, 100] width 98 height 23
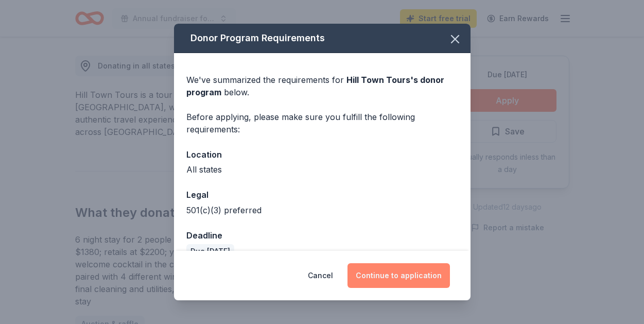
click at [438, 275] on button "Continue to application" at bounding box center [399, 275] width 103 height 25
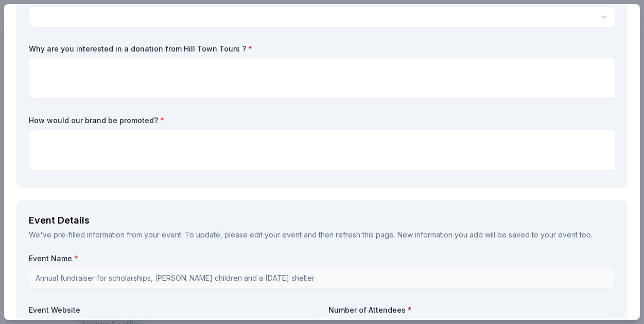
scroll to position [350, 0]
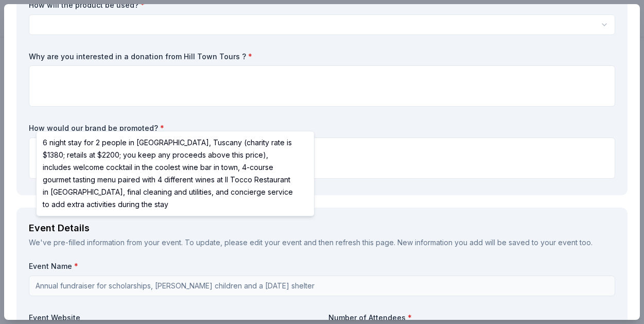
scroll to position [0, 0]
select select "6 night stay for 2 people in [GEOGRAPHIC_DATA], Tuscany (charity rate is $1380;…"
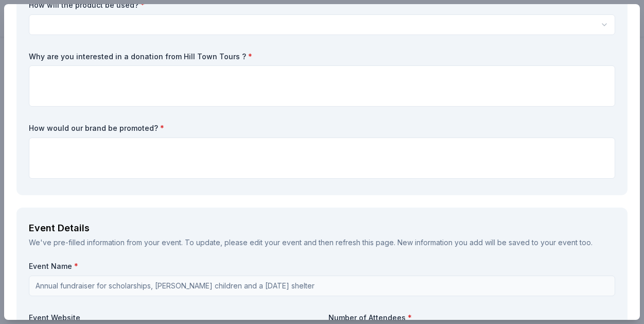
type input "1"
click at [215, 181] on html "Annual fundraiser for scholarships, [PERSON_NAME] children and a [DATE] shelter…" at bounding box center [322, 162] width 644 height 324
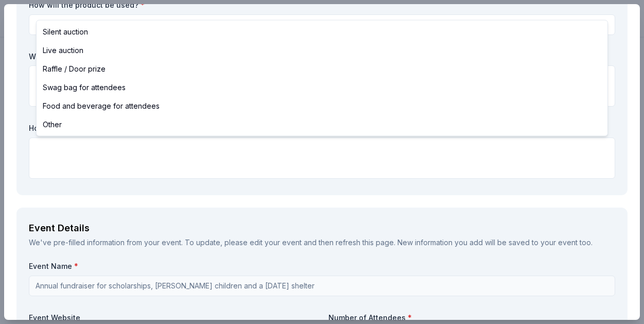
select select "silentAuction"
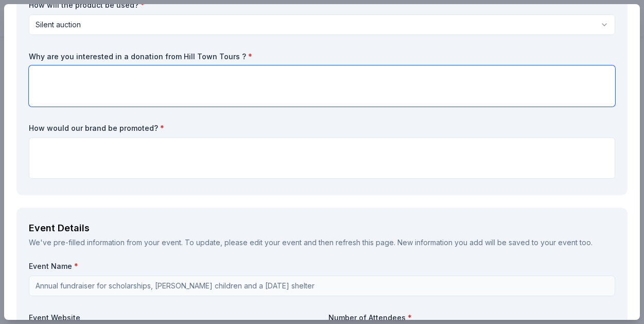
click at [89, 107] on textarea at bounding box center [322, 85] width 587 height 41
click at [324, 107] on textarea "Our demographic consists of affluent and sophisticated guests." at bounding box center [322, 85] width 587 height 41
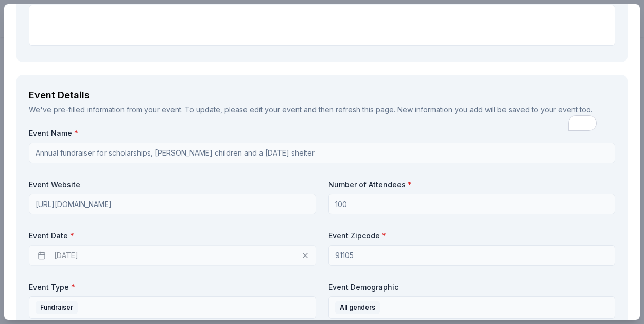
scroll to position [493, 0]
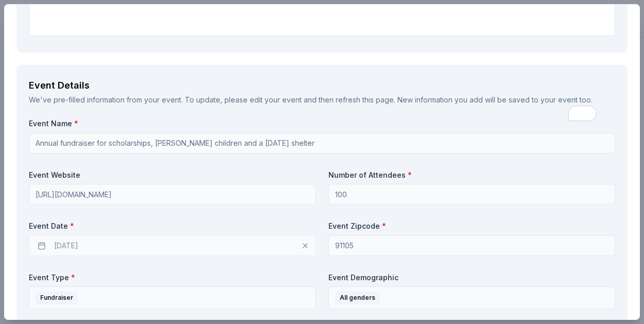
type textarea "Our demographic consists of affluent and sophisticated guests who frequently tr…"
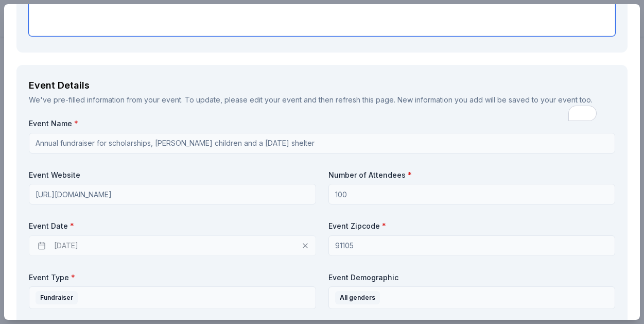
click at [99, 36] on textarea at bounding box center [322, 15] width 587 height 41
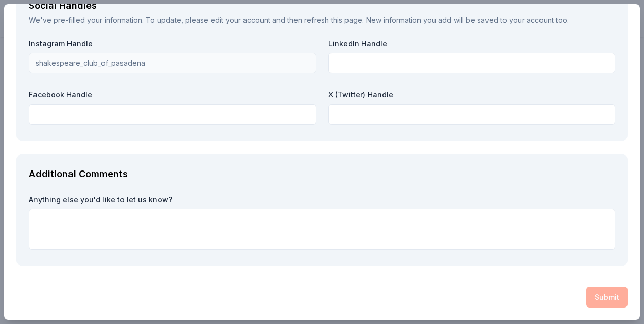
scroll to position [1439, 0]
type textarea "Instagram, local newspaper, and emails to our guests who have RSVP'd."
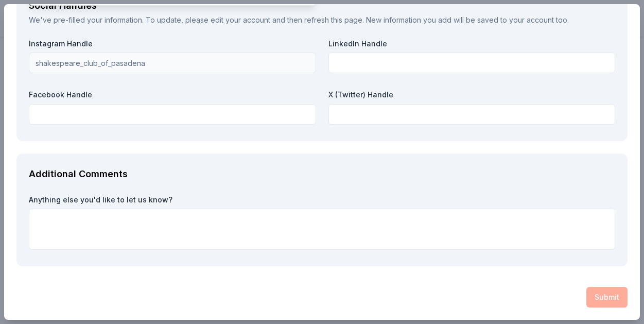
scroll to position [152, 0]
